Goal: Task Accomplishment & Management: Complete application form

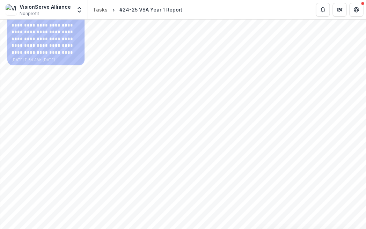
scroll to position [120, 0]
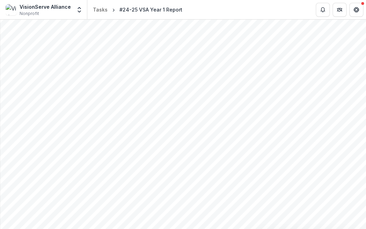
scroll to position [662, 0]
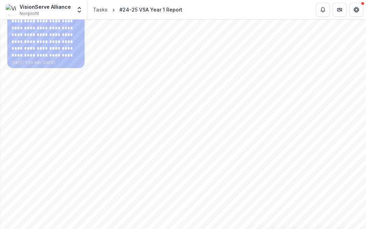
scroll to position [120, 0]
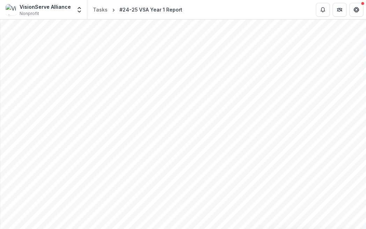
scroll to position [609, 0]
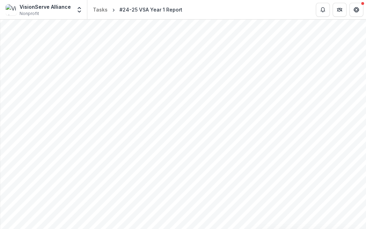
scroll to position [1374, 0]
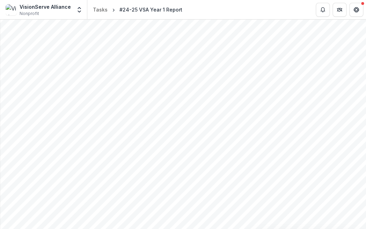
scroll to position [1729, 0]
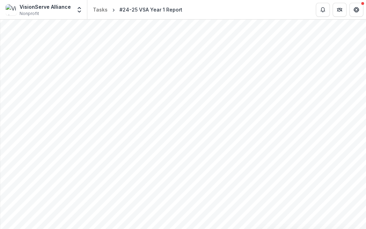
scroll to position [849, 0]
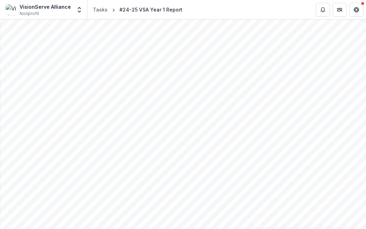
drag, startPoint x: 147, startPoint y: 155, endPoint x: 153, endPoint y: 162, distance: 9.7
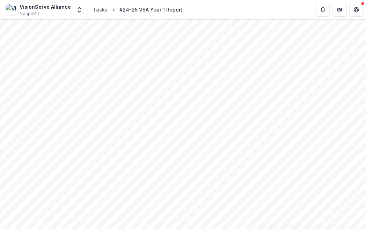
scroll to position [1663, 0]
drag, startPoint x: 120, startPoint y: 153, endPoint x: 150, endPoint y: 158, distance: 29.8
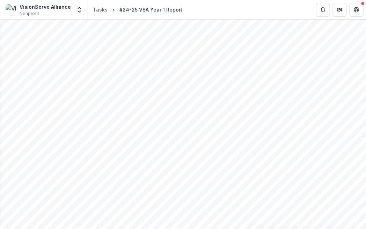
drag, startPoint x: 174, startPoint y: 115, endPoint x: 14, endPoint y: 70, distance: 165.9
drag, startPoint x: 104, startPoint y: 60, endPoint x: 125, endPoint y: 66, distance: 21.6
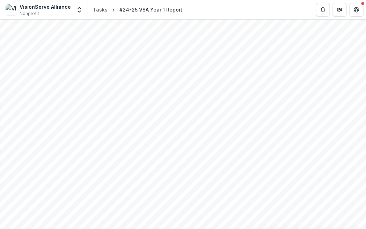
drag, startPoint x: 104, startPoint y: 109, endPoint x: 74, endPoint y: 110, distance: 30.8
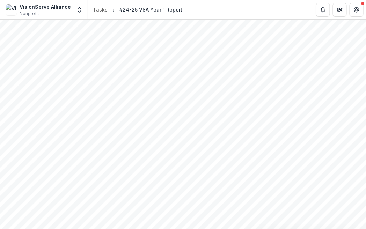
drag, startPoint x: 87, startPoint y: 109, endPoint x: 98, endPoint y: 121, distance: 16.1
drag, startPoint x: 205, startPoint y: 120, endPoint x: 8, endPoint y: 121, distance: 196.7
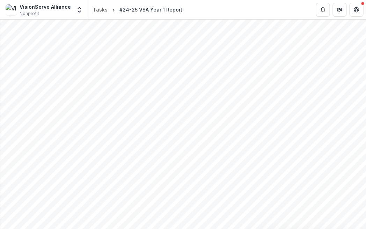
drag, startPoint x: 52, startPoint y: 98, endPoint x: 66, endPoint y: 104, distance: 15.2
drag, startPoint x: 73, startPoint y: 109, endPoint x: 32, endPoint y: 109, distance: 40.9
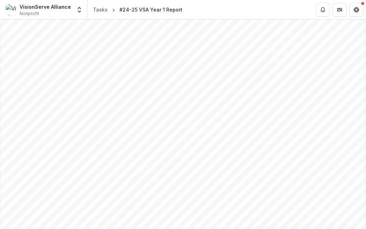
drag, startPoint x: 89, startPoint y: 179, endPoint x: 123, endPoint y: 178, distance: 33.9
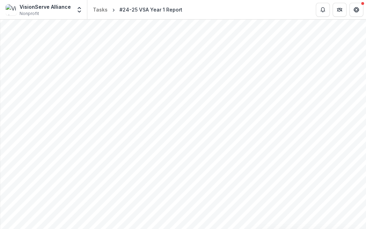
drag, startPoint x: 22, startPoint y: 84, endPoint x: 226, endPoint y: 115, distance: 206.1
drag, startPoint x: 198, startPoint y: 136, endPoint x: 184, endPoint y: 135, distance: 14.3
drag, startPoint x: 163, startPoint y: 129, endPoint x: 171, endPoint y: 152, distance: 23.9
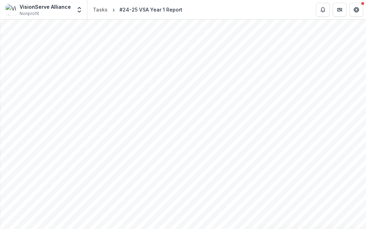
drag, startPoint x: 21, startPoint y: 103, endPoint x: 211, endPoint y: 124, distance: 191.2
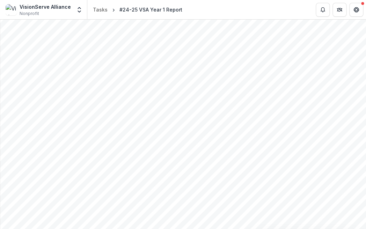
drag, startPoint x: 21, startPoint y: 117, endPoint x: 35, endPoint y: 166, distance: 50.1
copy p "**********"
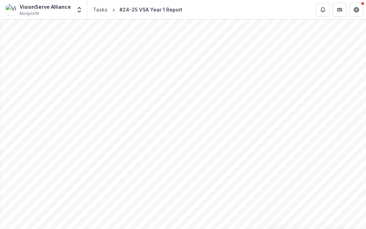
drag, startPoint x: 130, startPoint y: 164, endPoint x: 164, endPoint y: 167, distance: 34.7
drag, startPoint x: 103, startPoint y: 172, endPoint x: 117, endPoint y: 175, distance: 14.0
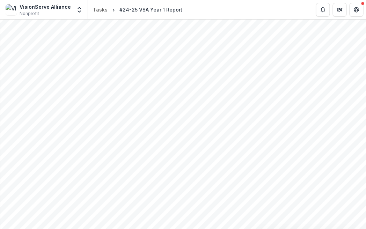
drag, startPoint x: 109, startPoint y: 171, endPoint x: 213, endPoint y: 174, distance: 104.2
drag, startPoint x: 22, startPoint y: 118, endPoint x: 45, endPoint y: 161, distance: 48.5
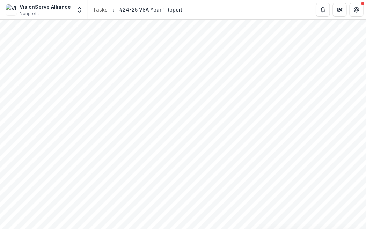
copy p "**********"
drag, startPoint x: 22, startPoint y: 140, endPoint x: 73, endPoint y: 138, distance: 51.4
drag, startPoint x: 52, startPoint y: 126, endPoint x: 23, endPoint y: 126, distance: 29.0
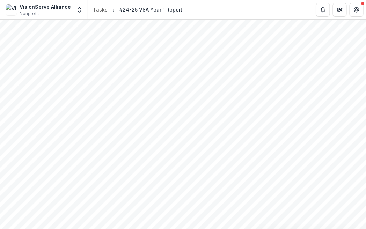
drag, startPoint x: 57, startPoint y: 68, endPoint x: 22, endPoint y: 67, distance: 34.6
drag, startPoint x: 75, startPoint y: 95, endPoint x: 99, endPoint y: 92, distance: 24.0
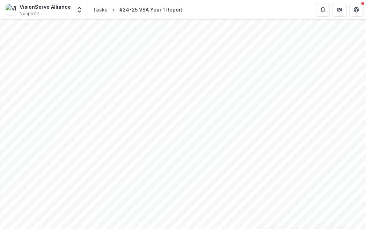
drag, startPoint x: 166, startPoint y: 69, endPoint x: 127, endPoint y: 67, distance: 38.5
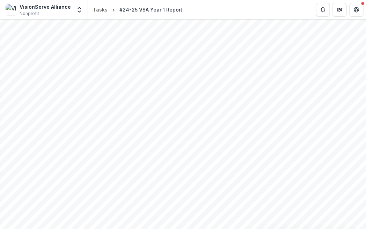
drag, startPoint x: 66, startPoint y: 173, endPoint x: 21, endPoint y: 107, distance: 80.1
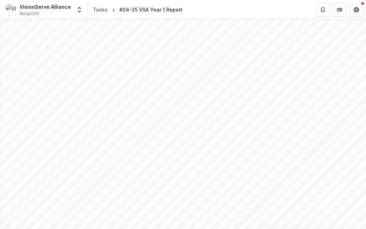
drag, startPoint x: 35, startPoint y: 117, endPoint x: 20, endPoint y: 117, distance: 15.4
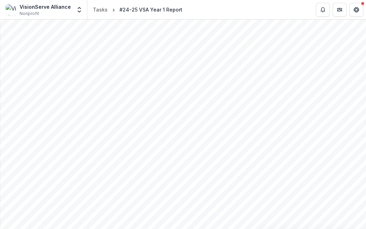
drag, startPoint x: 95, startPoint y: 74, endPoint x: 107, endPoint y: 86, distance: 16.3
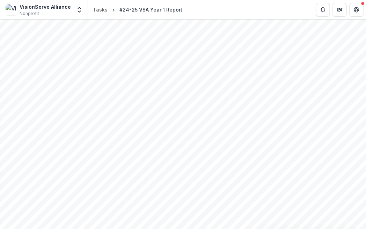
drag, startPoint x: 37, startPoint y: 155, endPoint x: 19, endPoint y: 154, distance: 17.9
drag, startPoint x: 108, startPoint y: 60, endPoint x: 115, endPoint y: 62, distance: 6.4
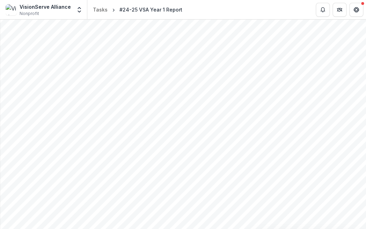
drag, startPoint x: 23, startPoint y: 74, endPoint x: 46, endPoint y: 78, distance: 23.0
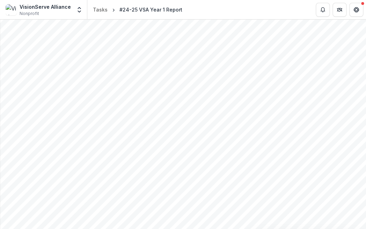
scroll to position [295, 0]
type input "**********"
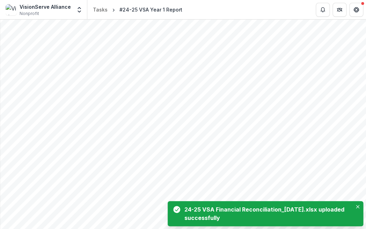
scroll to position [492, 0]
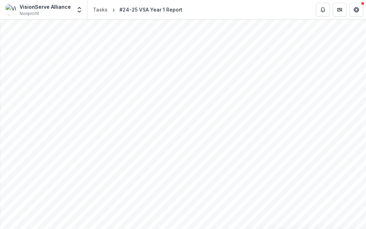
drag, startPoint x: 193, startPoint y: 217, endPoint x: 182, endPoint y: 210, distance: 12.8
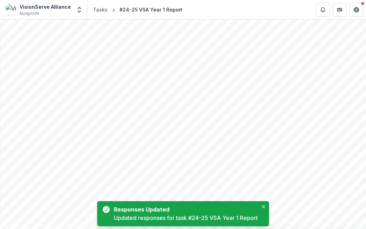
drag, startPoint x: 264, startPoint y: 208, endPoint x: 242, endPoint y: 198, distance: 24.9
click at [264, 208] on icon "Close" at bounding box center [263, 206] width 3 height 3
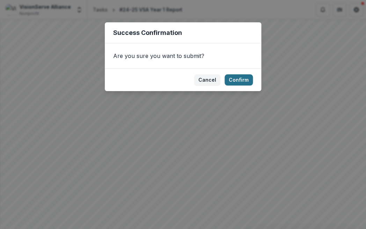
click at [237, 79] on button "Confirm" at bounding box center [239, 79] width 28 height 11
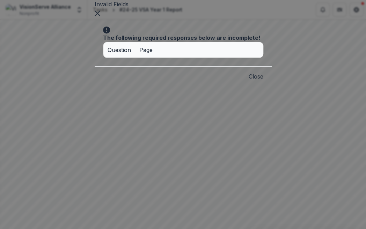
drag, startPoint x: 294, startPoint y: 125, endPoint x: 279, endPoint y: 124, distance: 14.7
click at [263, 81] on button "Close" at bounding box center [256, 76] width 15 height 8
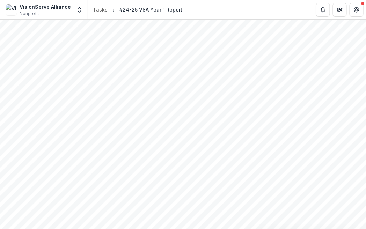
type input "**********"
drag, startPoint x: 233, startPoint y: 205, endPoint x: 238, endPoint y: 207, distance: 5.2
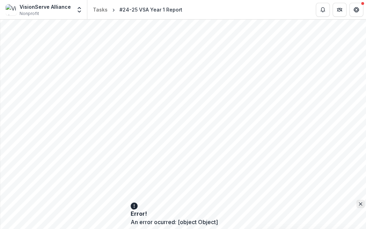
click at [356, 206] on button "Close" at bounding box center [360, 204] width 8 height 8
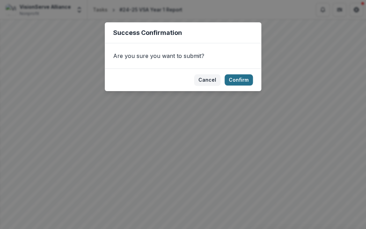
click at [240, 79] on button "Confirm" at bounding box center [239, 79] width 28 height 11
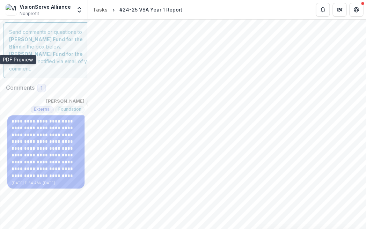
scroll to position [0, 0]
